Goal: Information Seeking & Learning: Learn about a topic

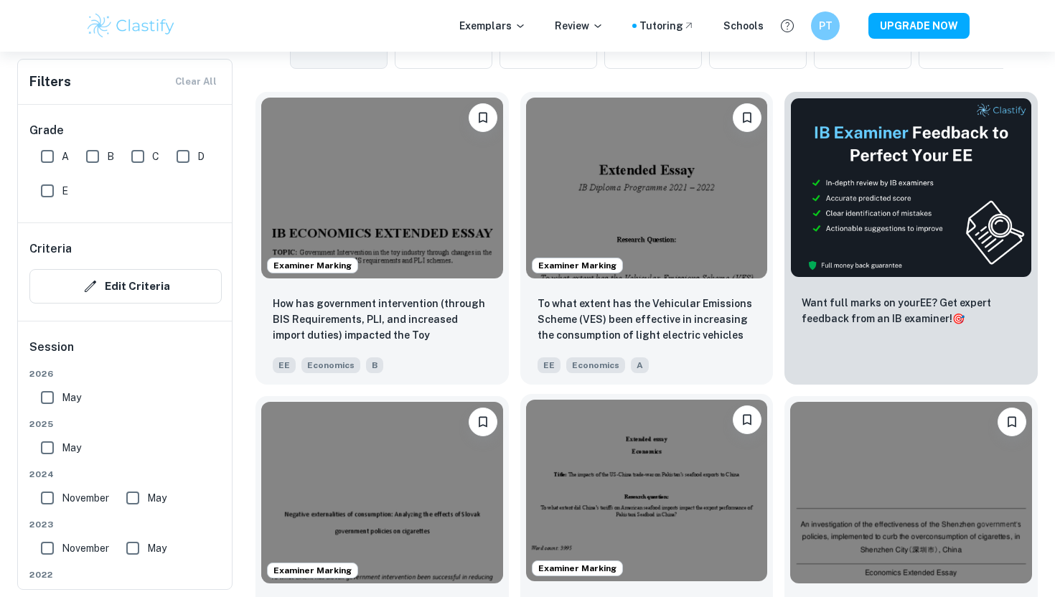
scroll to position [390, 0]
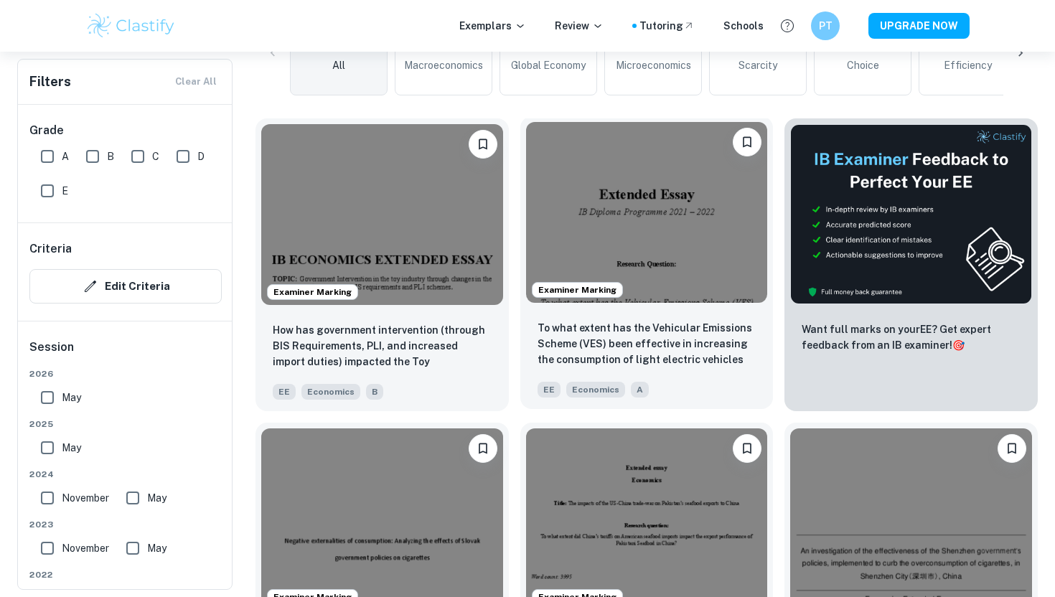
click at [676, 262] on img at bounding box center [647, 212] width 242 height 181
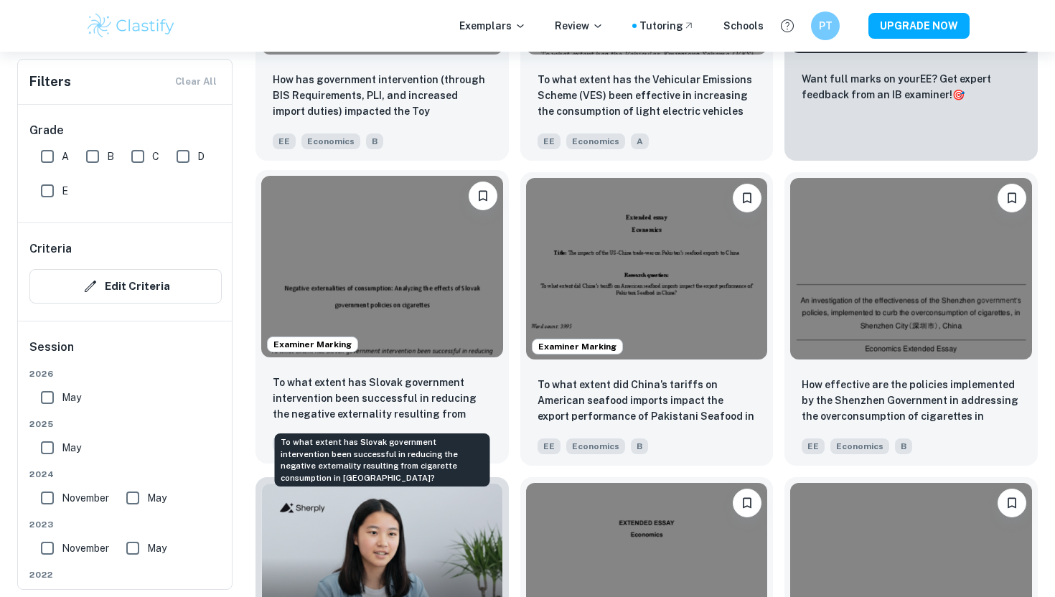
scroll to position [646, 0]
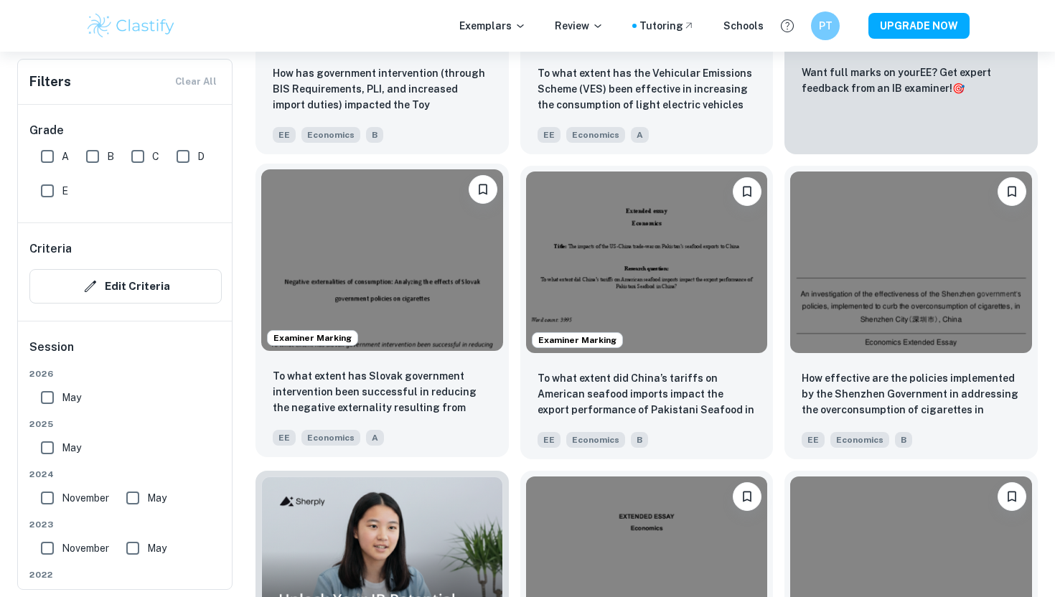
click at [442, 300] on img at bounding box center [382, 259] width 242 height 181
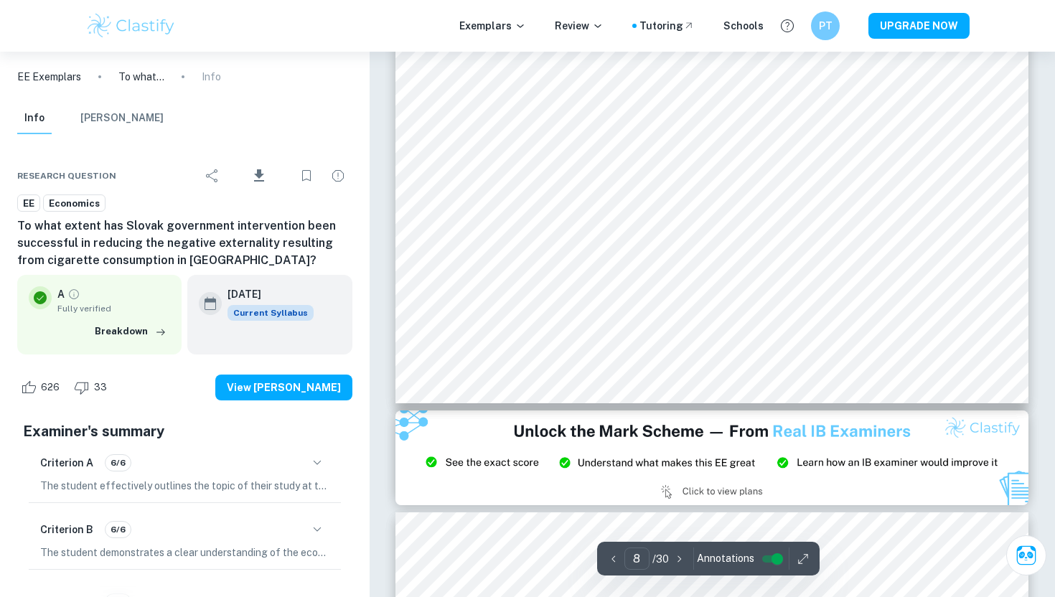
scroll to position [6485, 0]
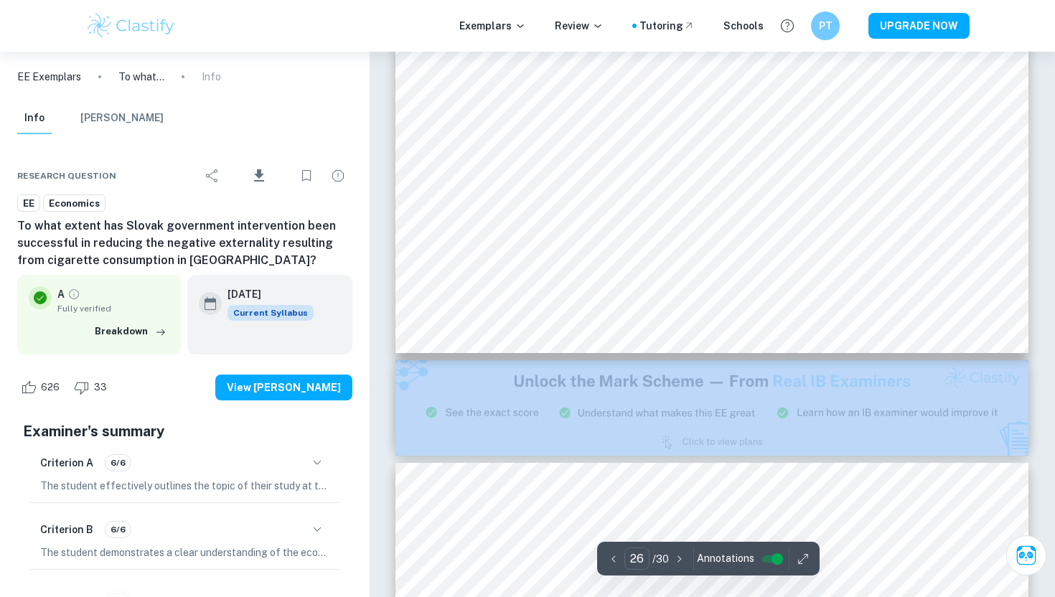
drag, startPoint x: 1054, startPoint y: 153, endPoint x: 1050, endPoint y: 509, distance: 356.6
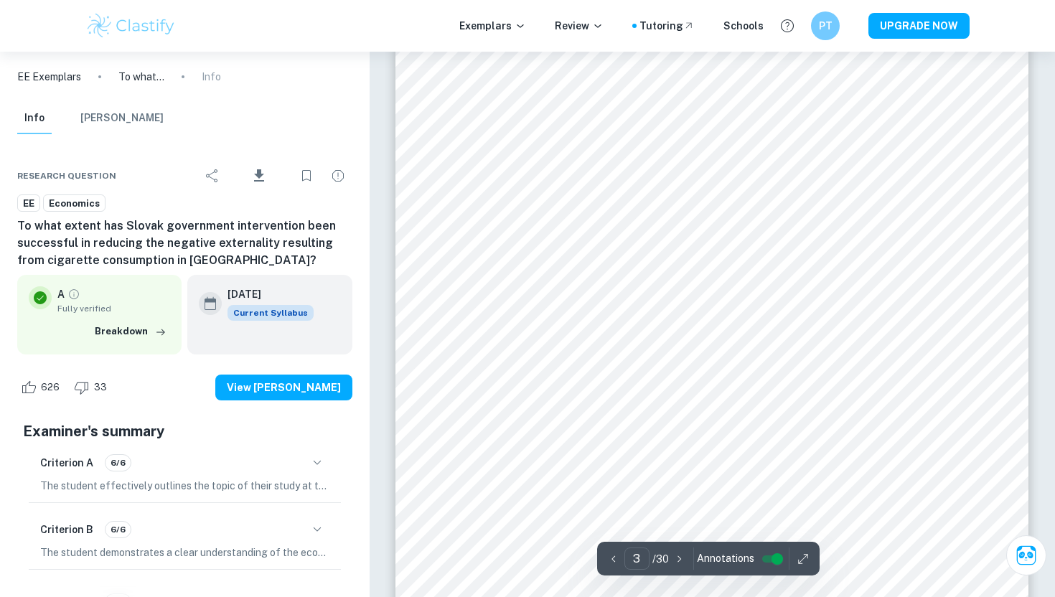
scroll to position [1979, 0]
type input "1"
